Goal: Task Accomplishment & Management: Complete application form

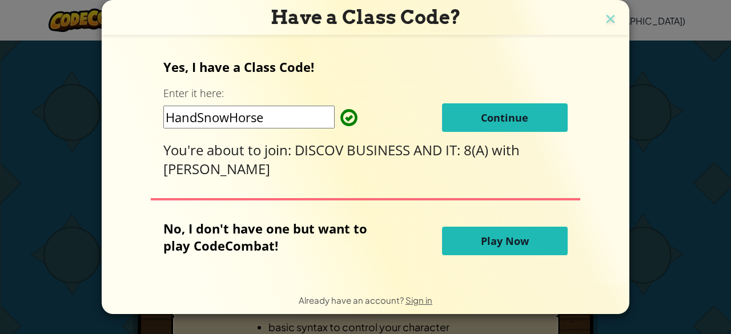
click at [498, 116] on span "Continue" at bounding box center [504, 118] width 47 height 14
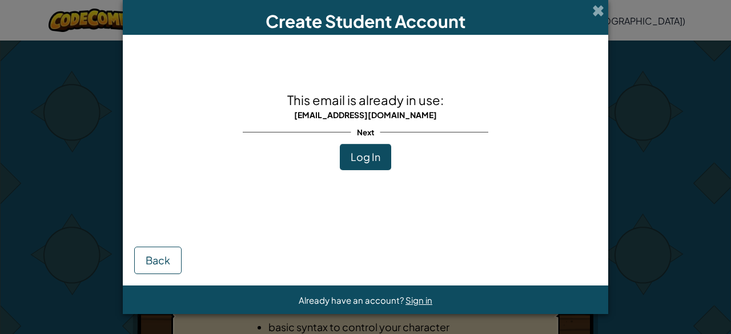
click at [365, 113] on span "[EMAIL_ADDRESS][DOMAIN_NAME]" at bounding box center [365, 115] width 143 height 10
click at [341, 117] on span "[EMAIL_ADDRESS][DOMAIN_NAME]" at bounding box center [365, 115] width 143 height 10
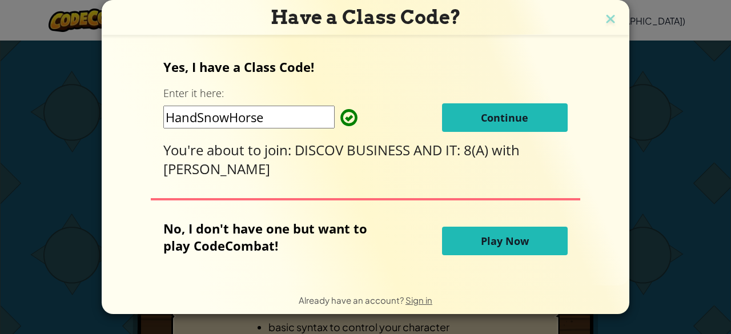
click at [479, 125] on button "Continue" at bounding box center [505, 117] width 126 height 29
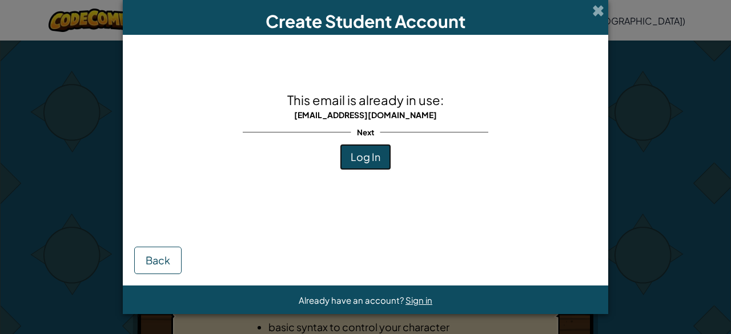
click at [363, 153] on span "Log In" at bounding box center [366, 156] width 30 height 13
